Goal: Information Seeking & Learning: Learn about a topic

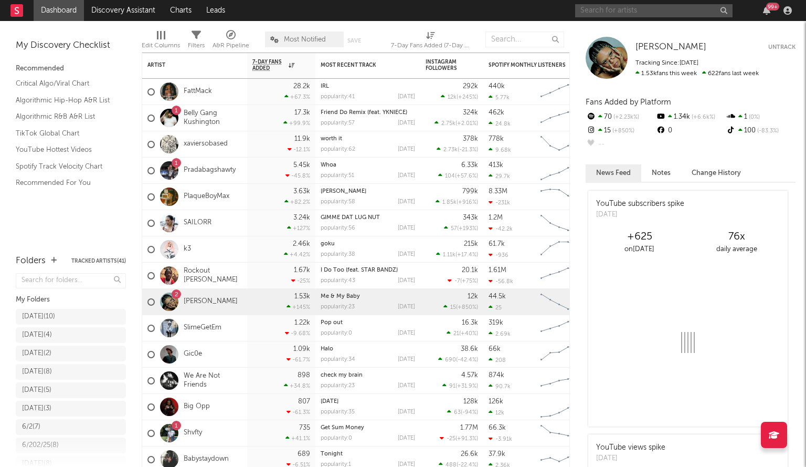
click at [610, 12] on input "text" at bounding box center [654, 10] width 158 height 13
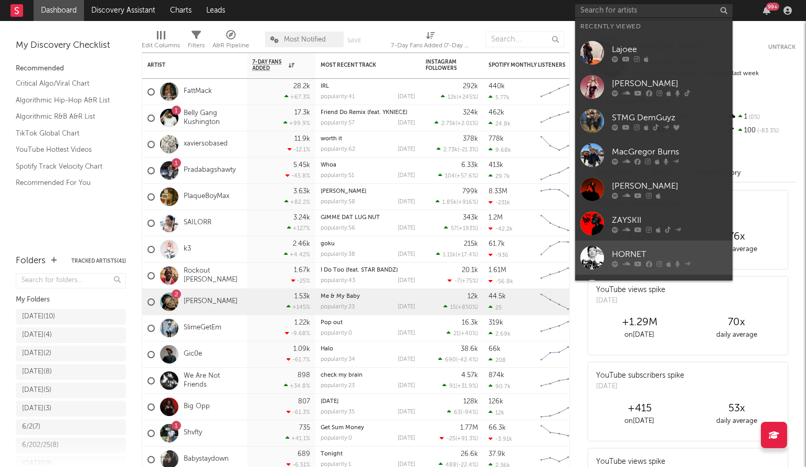
click at [591, 249] on div at bounding box center [593, 258] width 24 height 24
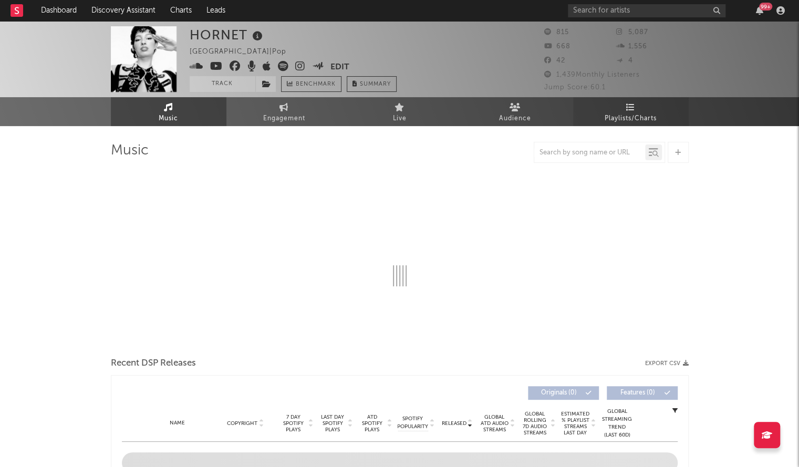
click at [628, 108] on icon at bounding box center [630, 107] width 9 height 8
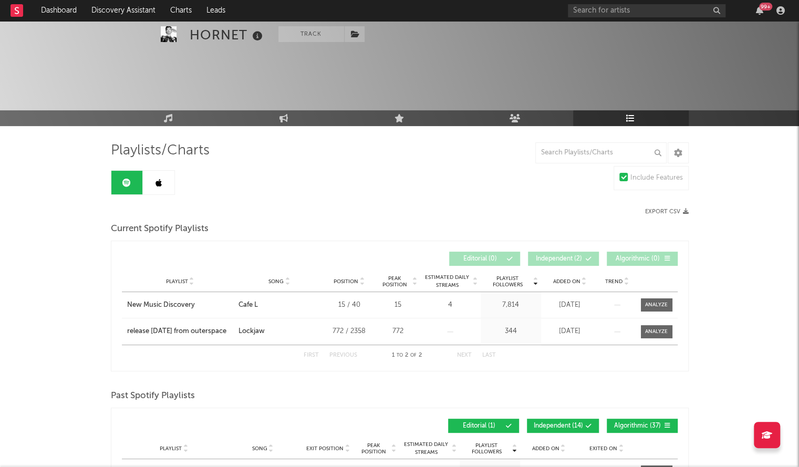
scroll to position [76, 0]
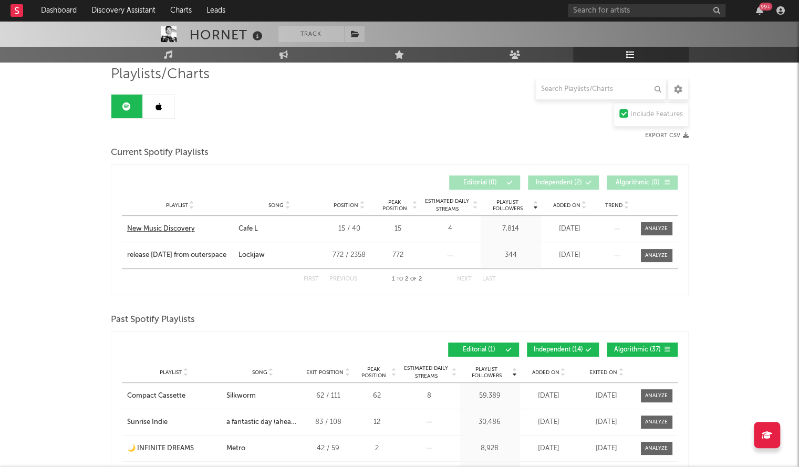
click at [169, 224] on div "New Music Discovery" at bounding box center [161, 229] width 68 height 11
click at [152, 102] on link at bounding box center [159, 107] width 32 height 24
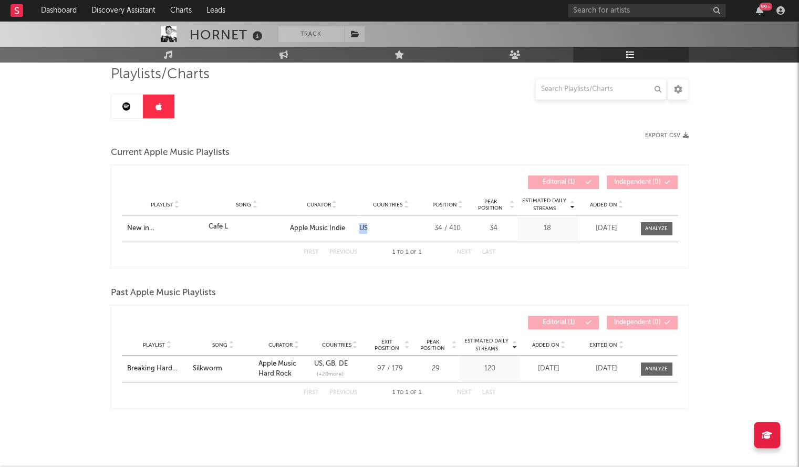
drag, startPoint x: 383, startPoint y: 234, endPoint x: 358, endPoint y: 231, distance: 25.3
click at [358, 231] on div "Playlist New in Indie Song Cafe L Curator Apple Music Indie Genre Countries US …" at bounding box center [399, 228] width 555 height 26
click at [303, 95] on div "Playlists/Charts Export CSV Current Apple Music Playlists Estimated Daily Strea…" at bounding box center [400, 237] width 578 height 343
